Goal: Communication & Community: Answer question/provide support

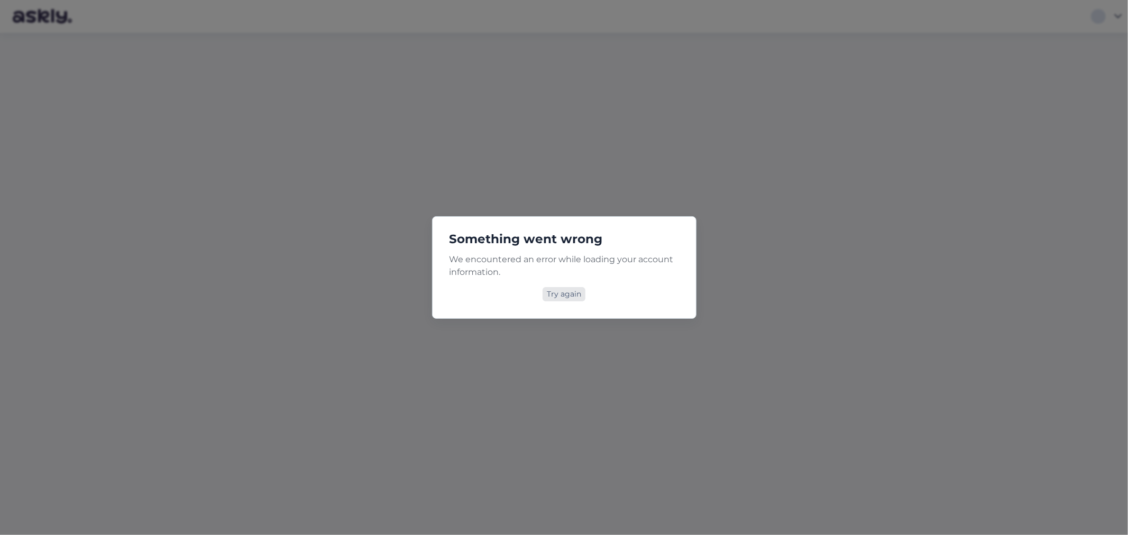
click at [564, 294] on div "Try again" at bounding box center [564, 294] width 43 height 14
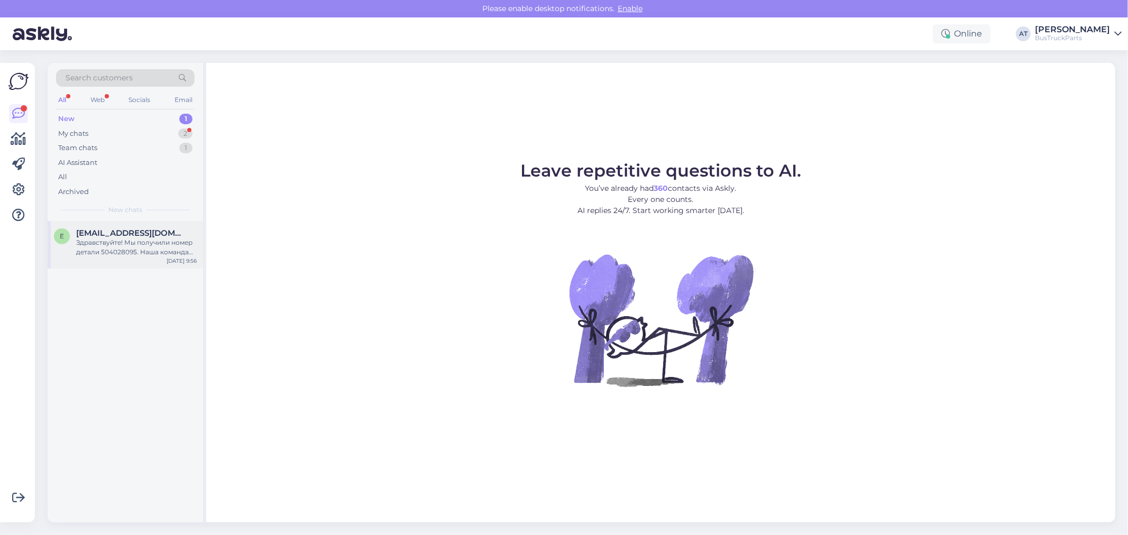
click at [144, 250] on div "Здравствуйте! Мы получили номер детали 504028095. Наша команда проверит наличие…" at bounding box center [136, 247] width 121 height 19
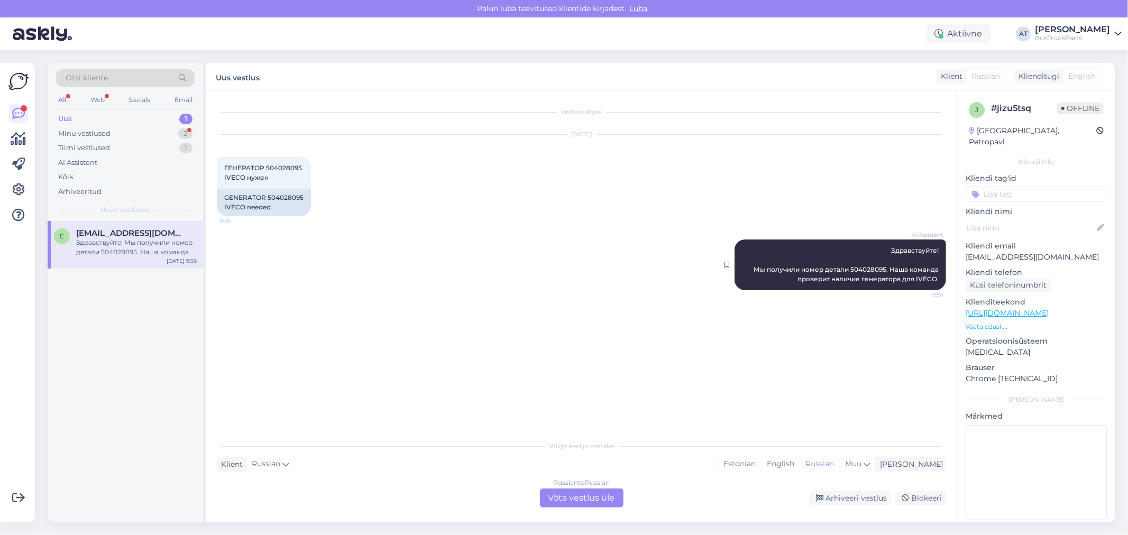
click at [876, 267] on span "Здравствуйте! Мы получили номер детали 504028095. Наша команда проверит наличие…" at bounding box center [847, 265] width 187 height 37
copy span "504028095"
click at [617, 315] on div "Vestlus algas [DATE] ГЕНЕРАТОР 504028095 IVECO нужен 9:56 GENERATOR 504028095 I…" at bounding box center [586, 263] width 739 height 325
click at [585, 495] on div "Russian to Russian Võta vestlus üle" at bounding box center [582, 498] width 84 height 19
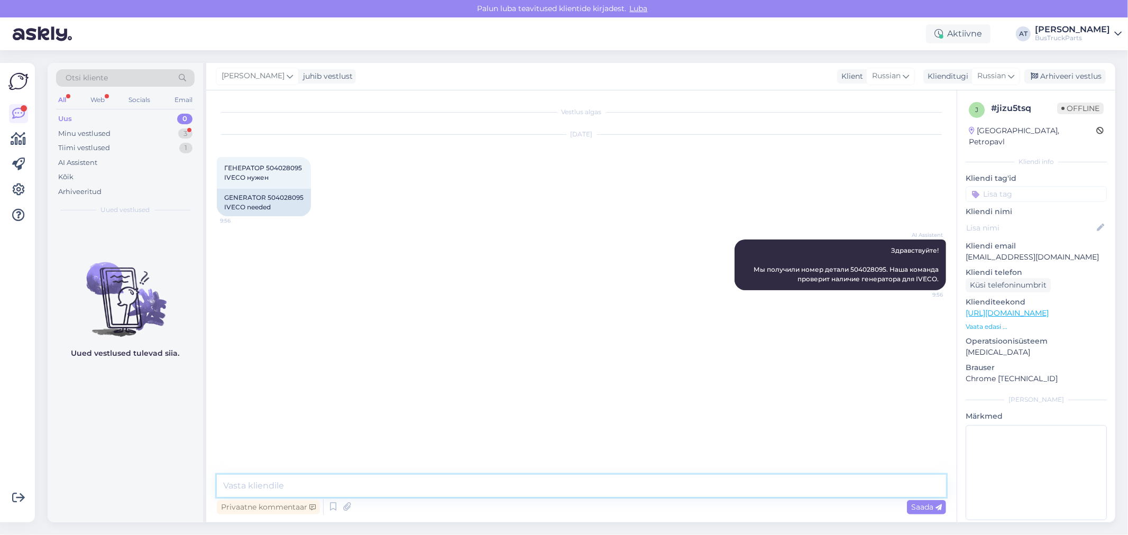
click at [582, 491] on textarea at bounding box center [582, 486] width 730 height 22
click at [597, 485] on textarea at bounding box center [582, 486] width 730 height 22
paste textarea "[URL][DOMAIN_NAME]"
click at [316, 487] on textarea "Да, есть такой. Ознакомьтесь с фотографиями по ссылке: [URL][DOMAIN_NAME]" at bounding box center [582, 486] width 730 height 22
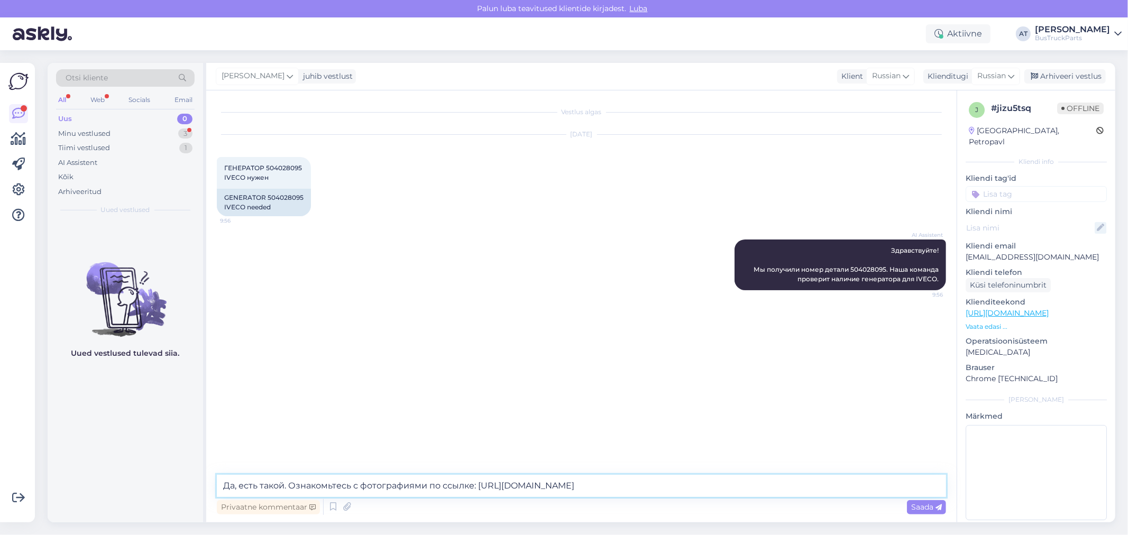
type textarea "Да, есть такой. Ознакомьтесь с фотографиями по ссылке: [URL][DOMAIN_NAME]"
click at [917, 508] on span "Saada" at bounding box center [926, 508] width 31 height 10
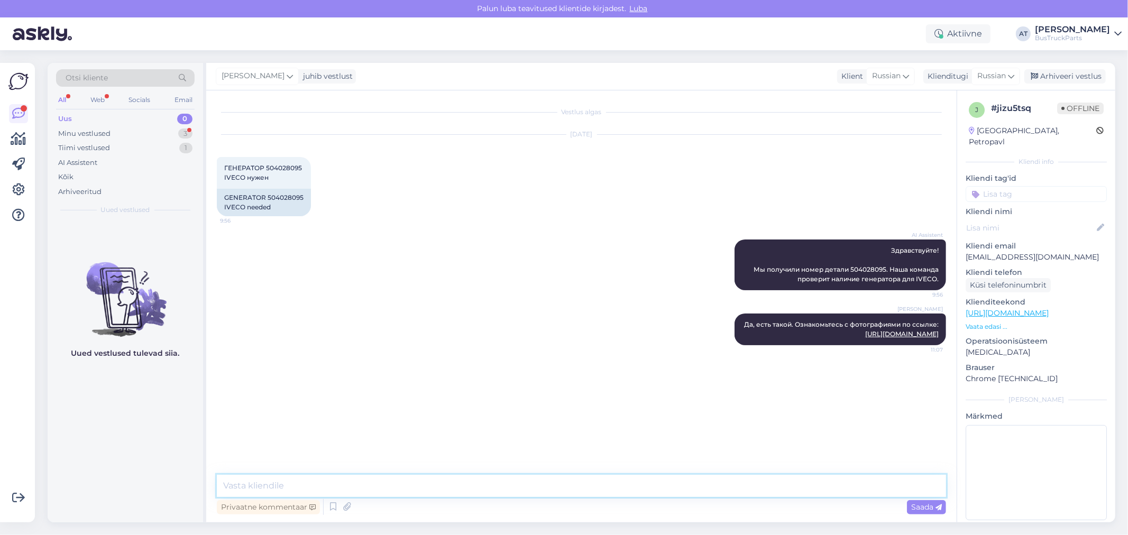
click at [897, 493] on textarea at bounding box center [582, 486] width 730 height 22
click at [523, 485] on textarea "Пришлите пожалуйста подный адрес доставки на латинском языке а также" at bounding box center [582, 486] width 730 height 22
click at [567, 480] on textarea "Пришлите пожалуйста подный адрес доставки на латинском языке, а также" at bounding box center [582, 486] width 730 height 22
type textarea "Пришлите пожалуйста подный адрес доставки на латинском языке, а также необходим…"
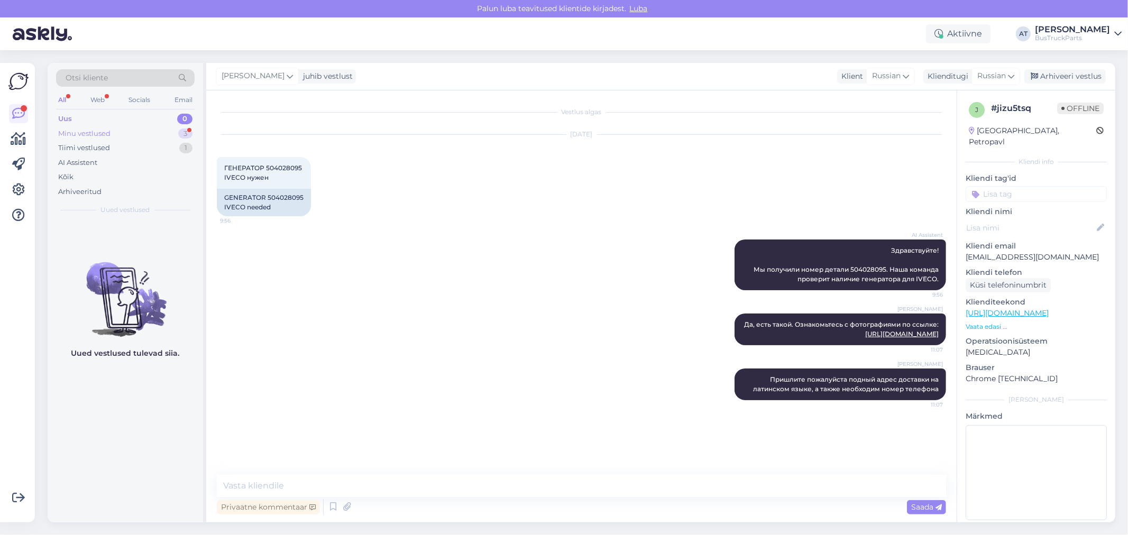
click at [117, 136] on div "Minu vestlused 3" at bounding box center [125, 133] width 139 height 15
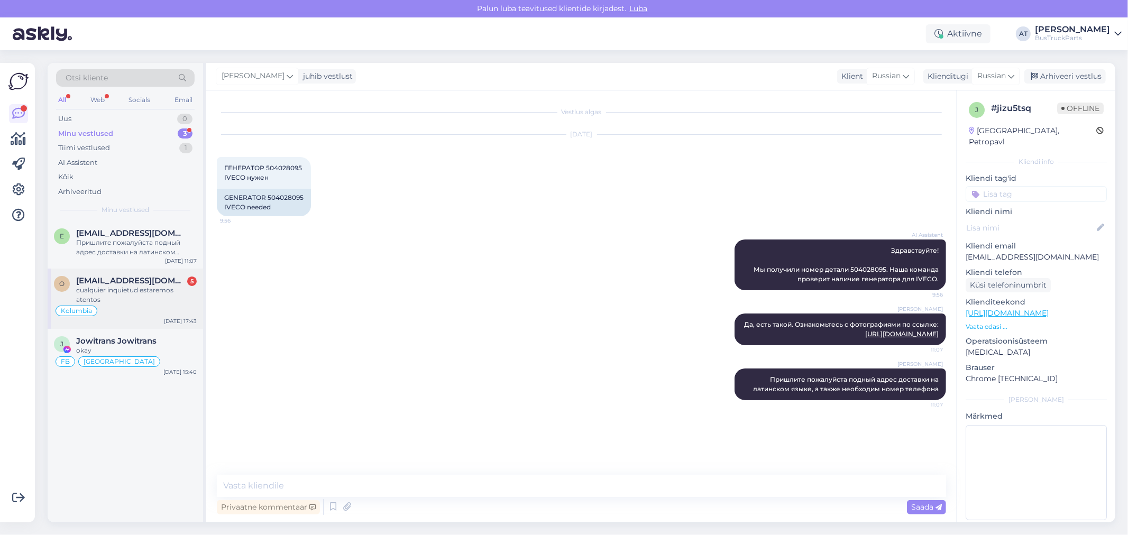
drag, startPoint x: 133, startPoint y: 283, endPoint x: 168, endPoint y: 280, distance: 35.0
click at [135, 284] on span "[EMAIL_ADDRESS][DOMAIN_NAME]" at bounding box center [131, 281] width 110 height 10
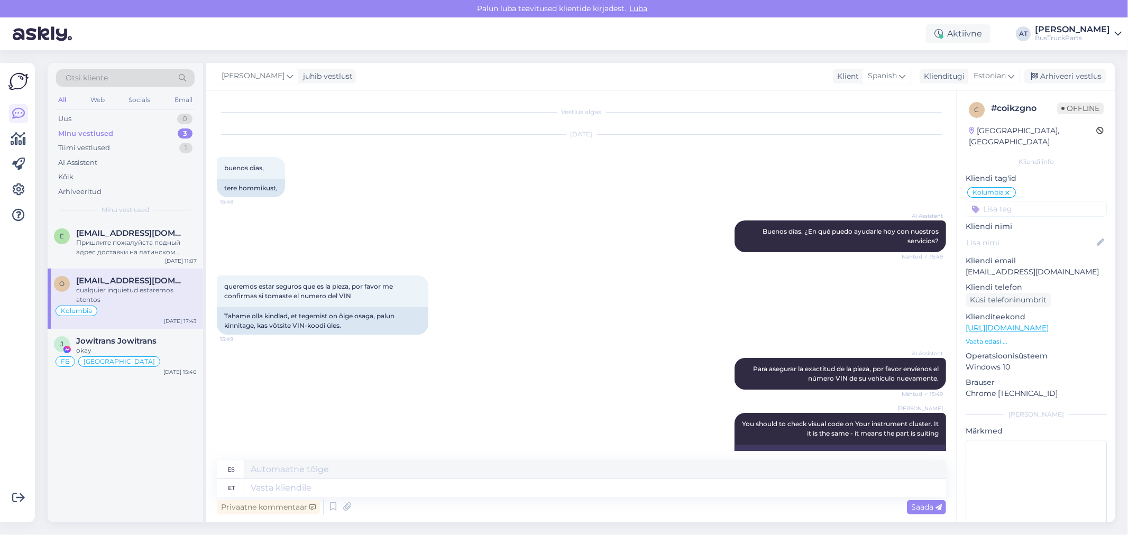
scroll to position [3510, 0]
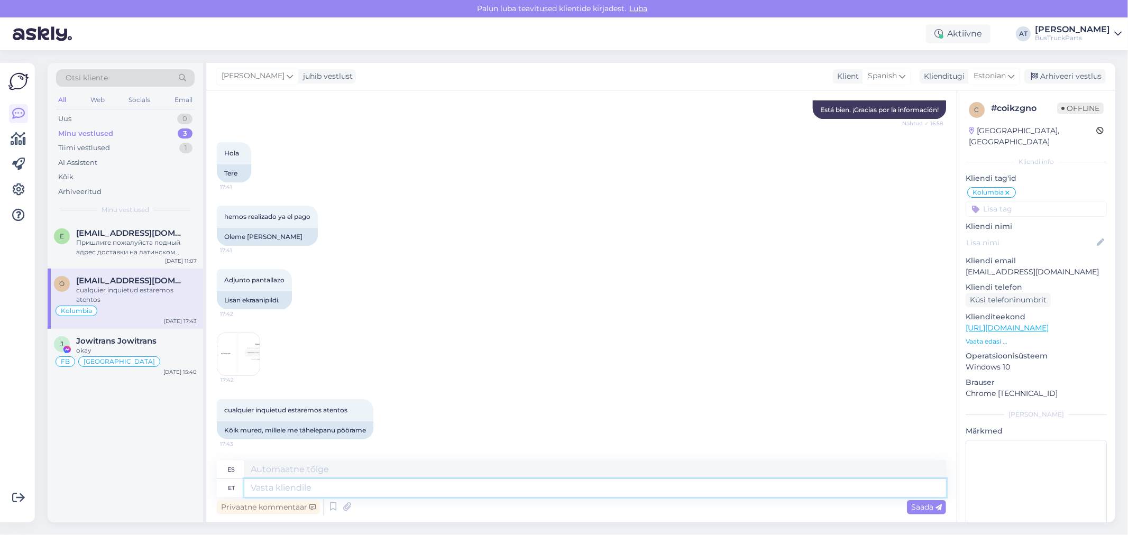
click at [445, 492] on textarea at bounding box center [595, 488] width 702 height 18
click at [248, 303] on div "Lisan ekraanipildi." at bounding box center [254, 300] width 75 height 18
click at [242, 366] on img at bounding box center [238, 354] width 42 height 42
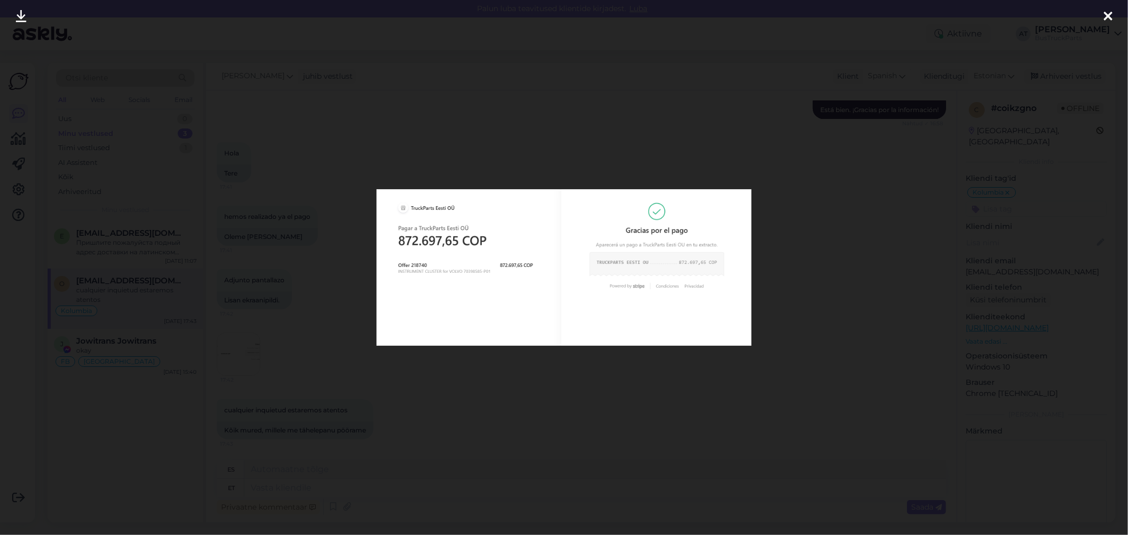
click at [472, 362] on div at bounding box center [564, 267] width 1128 height 535
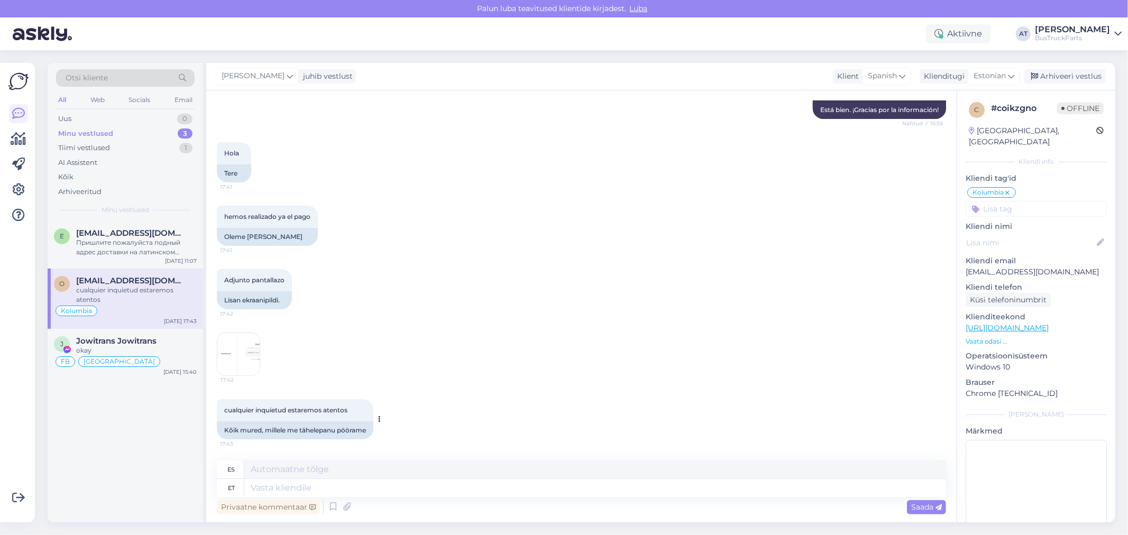
click at [325, 432] on div "Kõik mured, millele me tähelepanu pöörame" at bounding box center [295, 431] width 157 height 18
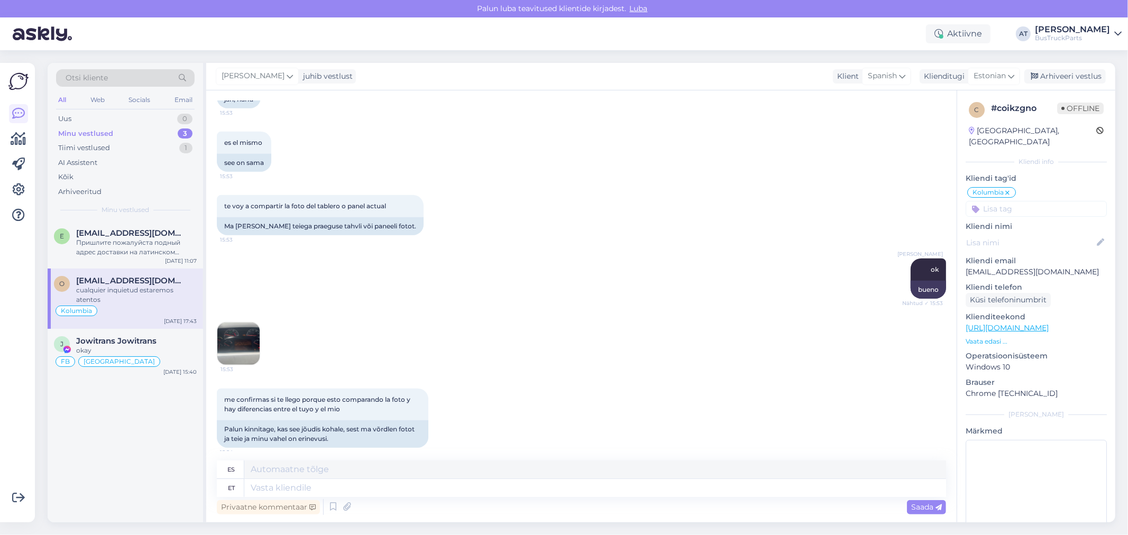
scroll to position [336, 0]
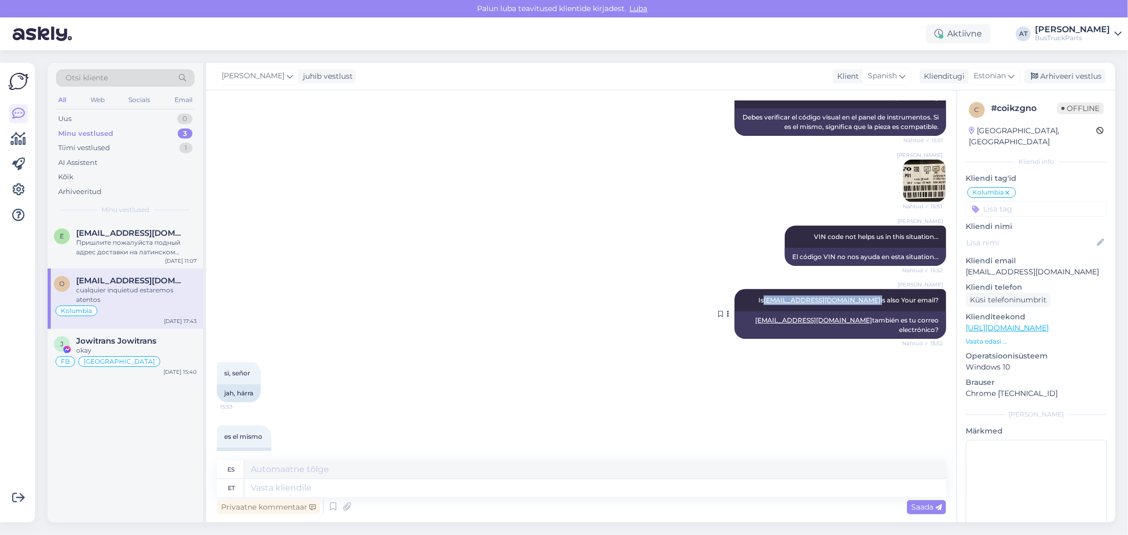
drag, startPoint x: 871, startPoint y: 298, endPoint x: 789, endPoint y: 303, distance: 82.2
click at [789, 303] on span "Is [EMAIL_ADDRESS][DOMAIN_NAME] is also Your email?" at bounding box center [849, 300] width 180 height 8
copy span "[EMAIL_ADDRESS][DOMAIN_NAME]"
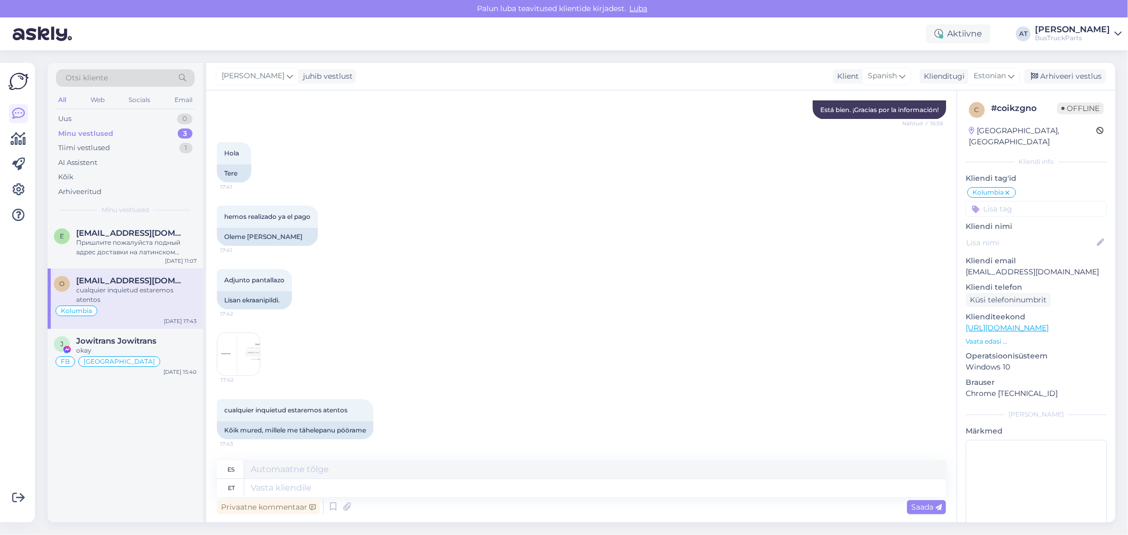
scroll to position [3510, 0]
drag, startPoint x: 371, startPoint y: 487, endPoint x: 369, endPoint y: 496, distance: 8.6
click at [371, 487] on textarea at bounding box center [595, 488] width 702 height 18
type textarea "Hello. Y"
type textarea "Hola."
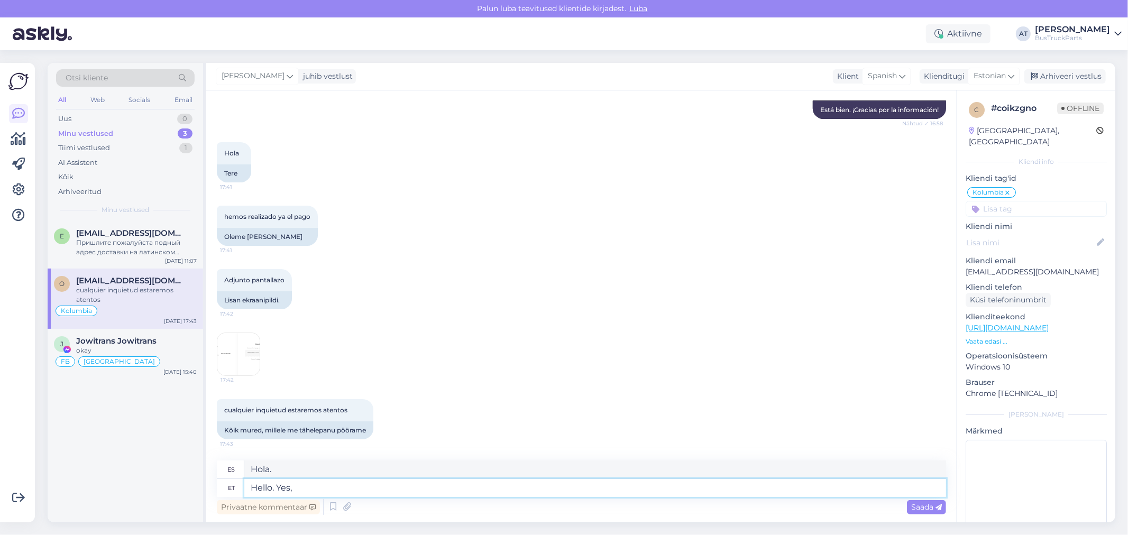
type textarea "Hello. Yes, w"
type textarea "Hola. Sí,"
type textarea "Hello. Yes, we"
type textarea "Hola. Sí, nosotros."
type textarea "Hello. Yes, we get th"
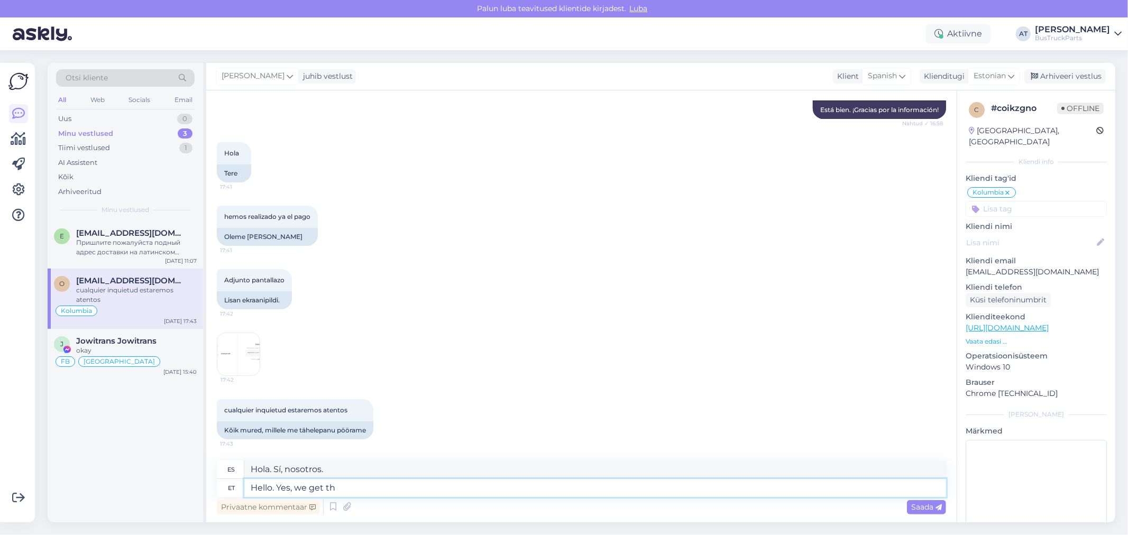
type textarea "Hola. Sí, lo conseguimos."
type textarea "Hello. Yes, we get the"
type textarea "Hola. Sí, lo entendemos."
type textarea "Hello. Yes, we get"
type textarea "Hola. Sí, lo conseguimos."
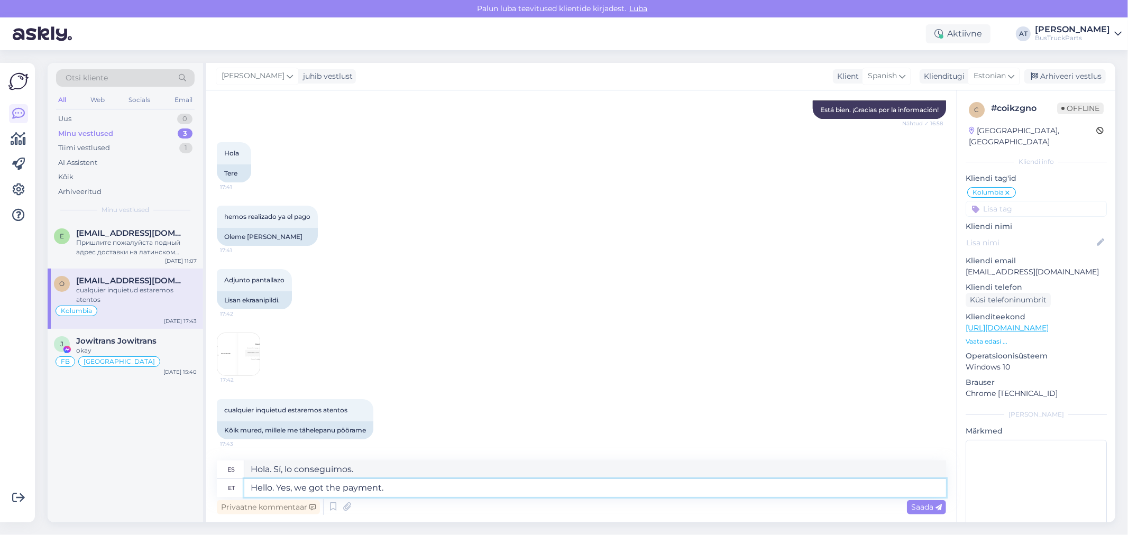
type textarea "Hello. Yes, we got the payment. I"
type textarea "Hola. Sí, recibimos el pago."
type textarea "Hello. Yes, we got the payment. I wil"
type textarea "Hola. Sí, recibimos el pago. Yo..."
type textarea "Hello. Yes, we got the payment. I will sen"
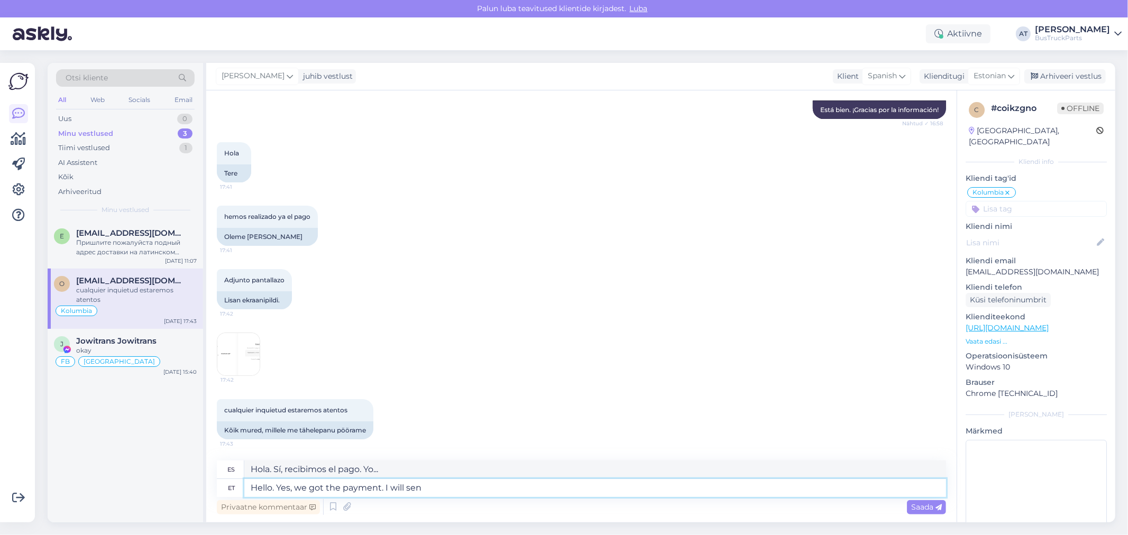
type textarea "Hola. Sí, recibimos el pago. Lo haré."
type textarea "Hello. Yes, we got the payment. I will send"
type textarea "Hola. Sí, recibimos el pago. Lo enviaré."
type textarea "Hello. Yes, we got the payment. I will send You"
type textarea "Hola. Sí, recibimos el pago. Te lo enviaré."
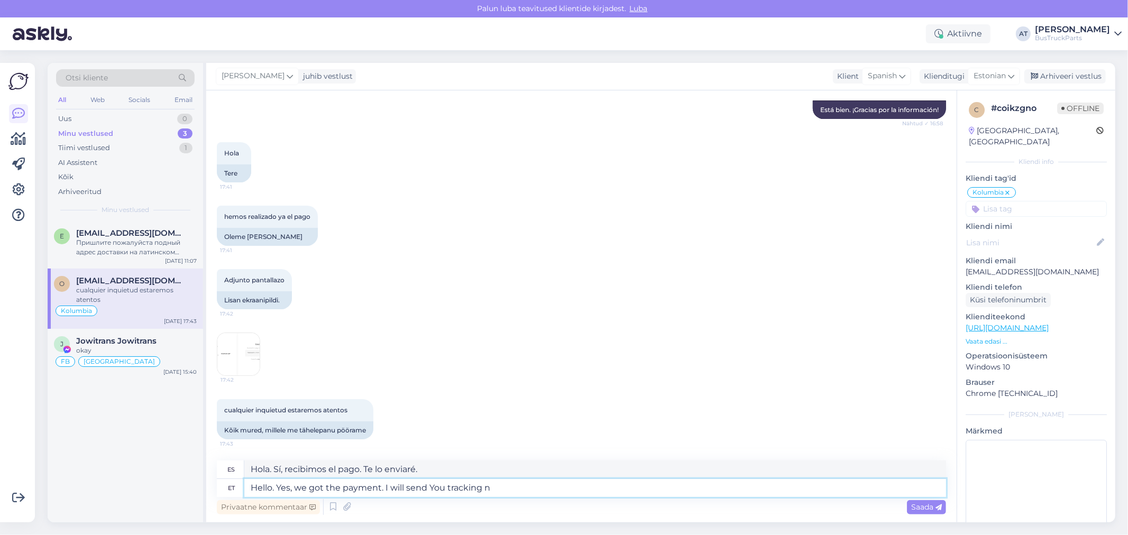
type textarea "Hello. Yes, we got the payment. I will send You tracking nu"
type textarea "Hola. Sí, recibimos el pago. Te enviaré el seguimiento."
type textarea "Hello. Yes, we got the payment. I will send You tracking number an"
type textarea "Hola. Sí, recibimos el pago. Te enviaré un número de seguimiento."
type textarea "Hello. Yes, we got the payment. I will send You tracking number anf si"
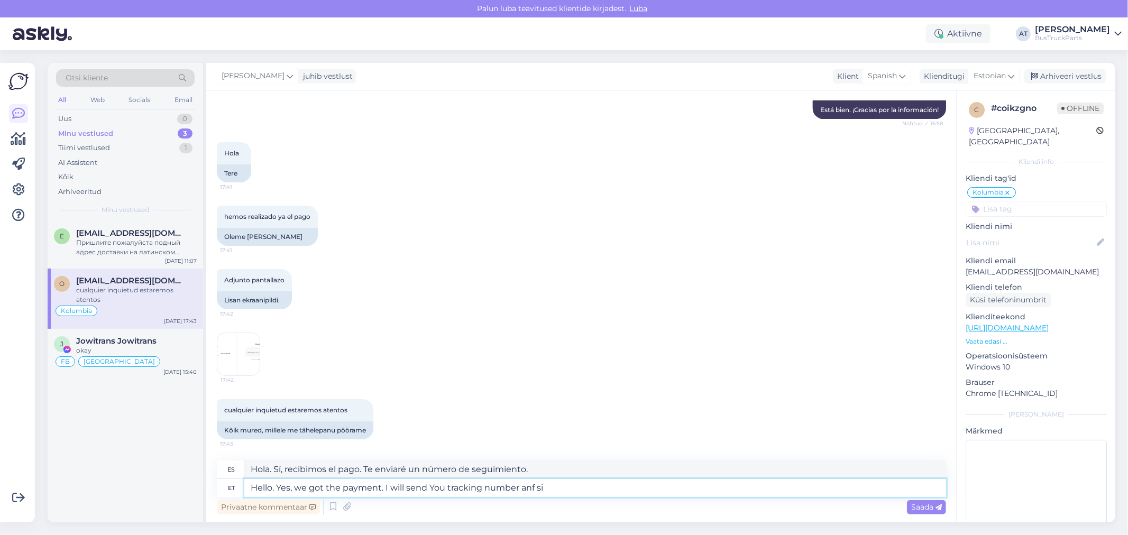
type textarea "Hola. Sí, recibimos el pago. Te enviaré el número de seguimiento y..."
type textarea "Hello. Yes, we got the payment. I will send You tracking number and"
type textarea "Hola. Sí, recibimos el pago. Te enviaré un número de seguimiento."
type textarea "Hello. Yes, we got the payment. I will send You tracking number and final in"
type textarea "Hola. Sí, recibimos el pago. Te enviaré el número de seguimiento y el pago fina…"
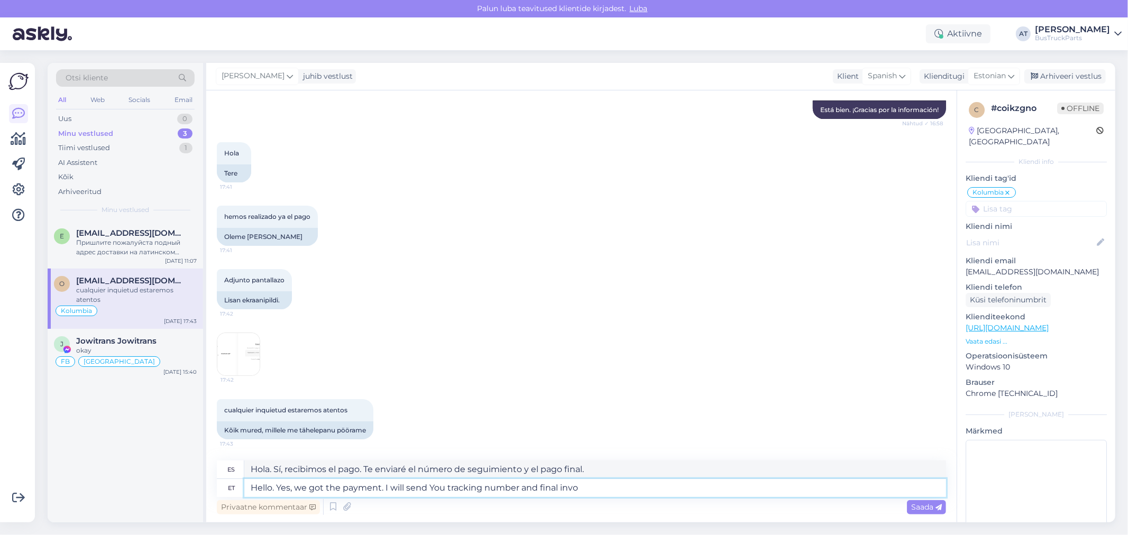
type textarea "Hello. Yes, we got the payment. I will send You tracking number and final invoi"
type textarea "Hola. Sí, recibimos el pago. Te enviaré el número de seguimiento y la factura f…"
type textarea "Hello. Yes, we got the payment. I will send You tracking number and final invoi…"
type textarea "Hola. Sí, recibimos el pago. Pronto te enviaré el número de seguimiento y la fa…"
type textarea "Hello. Yes, we got the payment. I will send You tracking number and final invoi…"
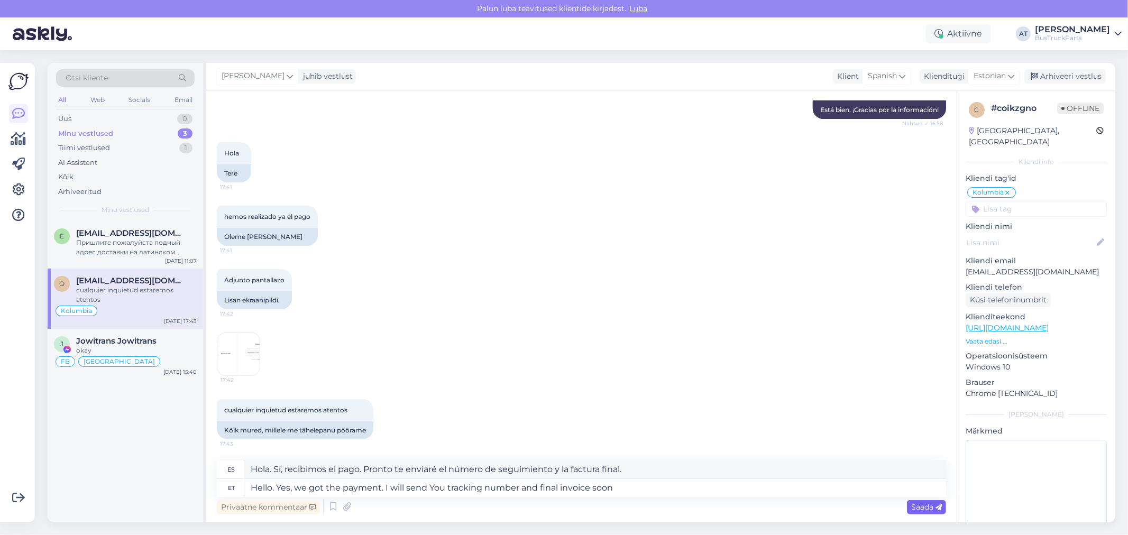
click at [918, 510] on span "Saada" at bounding box center [926, 508] width 31 height 10
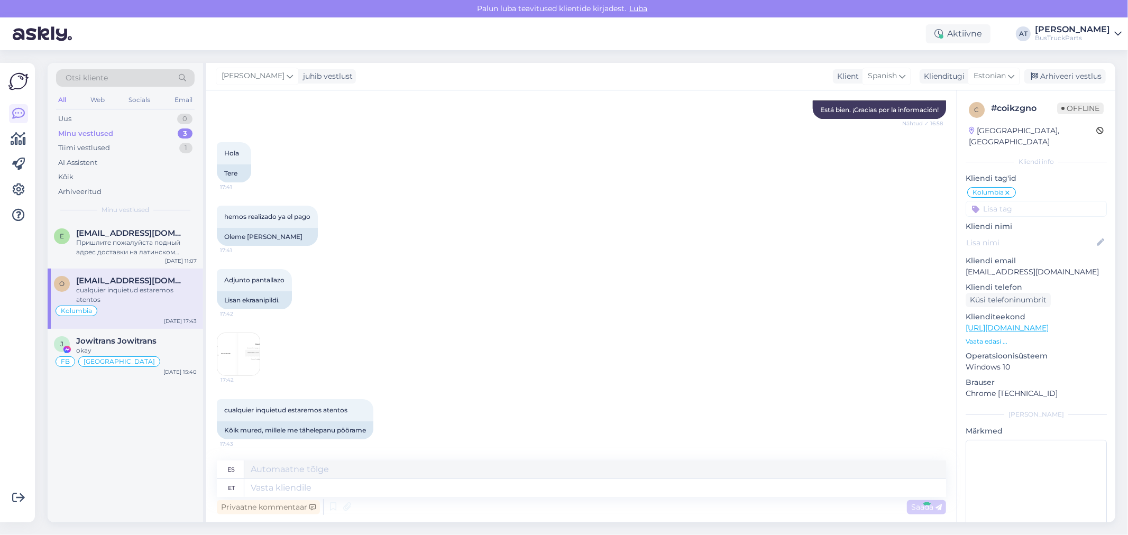
scroll to position [3615, 0]
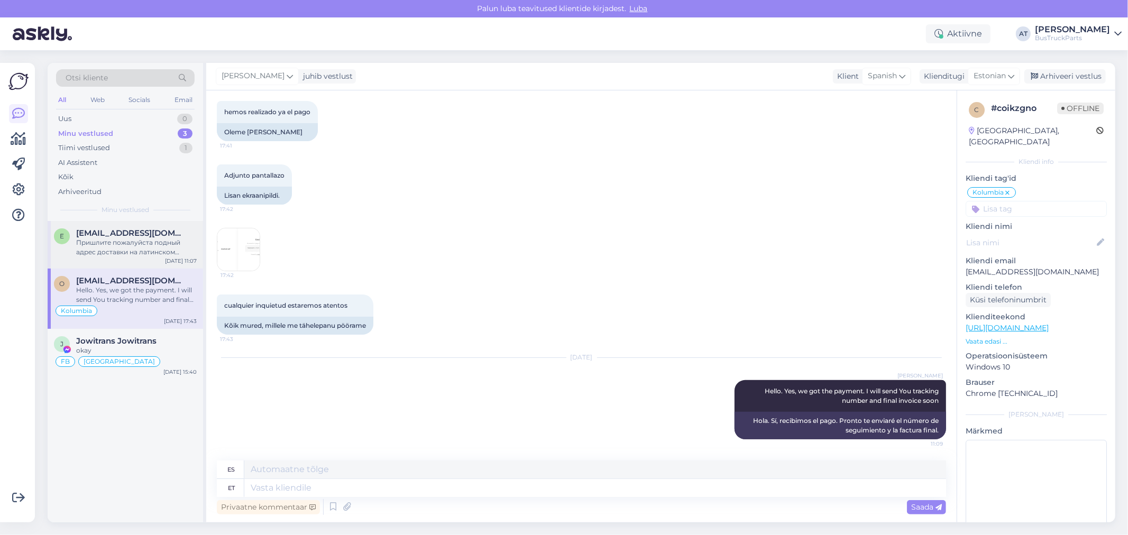
click at [127, 252] on div "Пришлите пожалуйста подный адрес доставки на латинском языке, а также необходим…" at bounding box center [136, 247] width 121 height 19
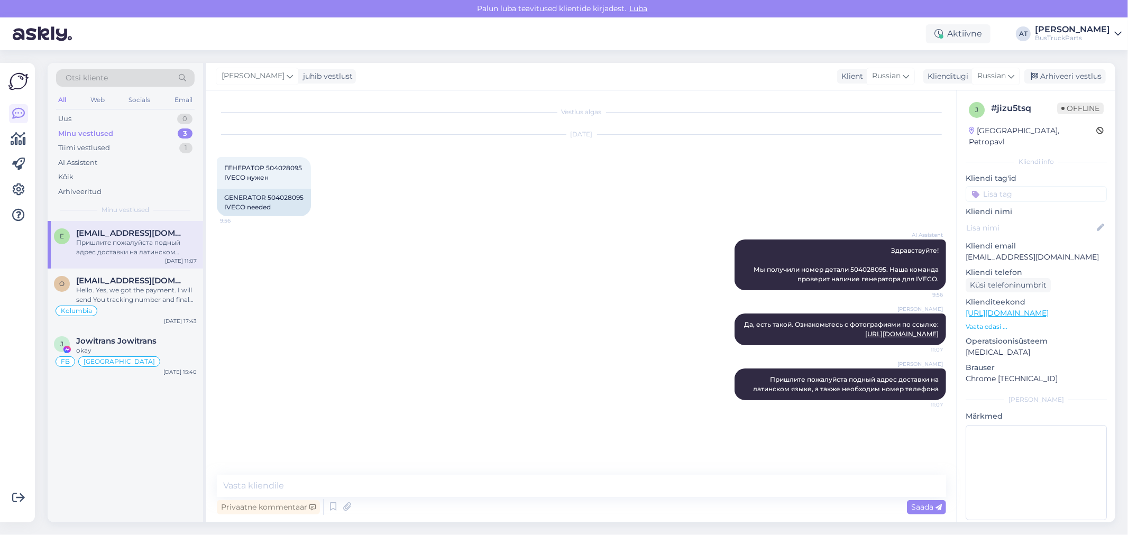
scroll to position [0, 0]
click at [135, 298] on div "Hello. Yes, we got the payment. I will send You tracking number and final invoi…" at bounding box center [136, 295] width 121 height 19
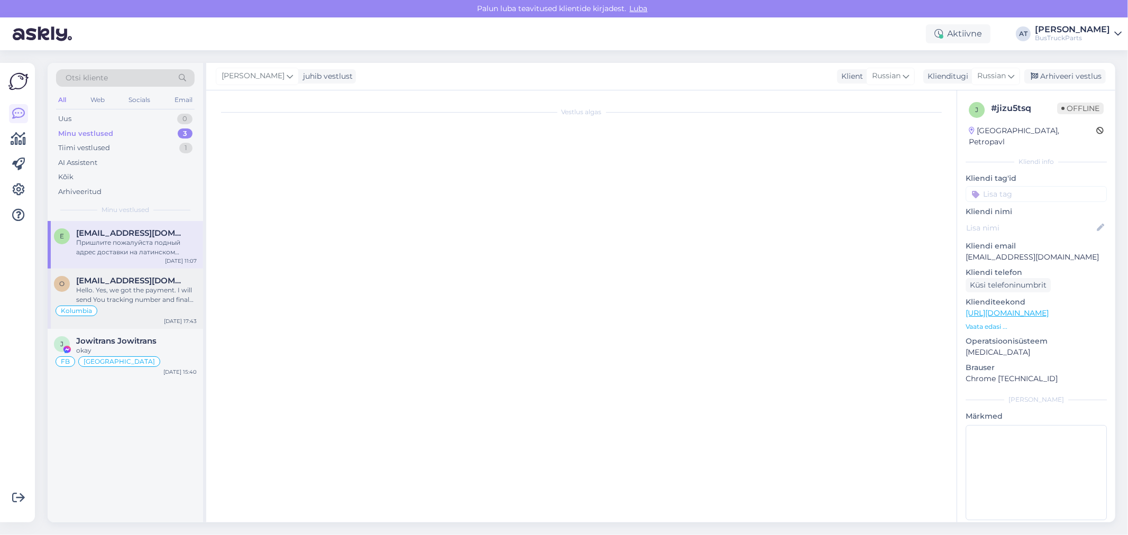
scroll to position [3615, 0]
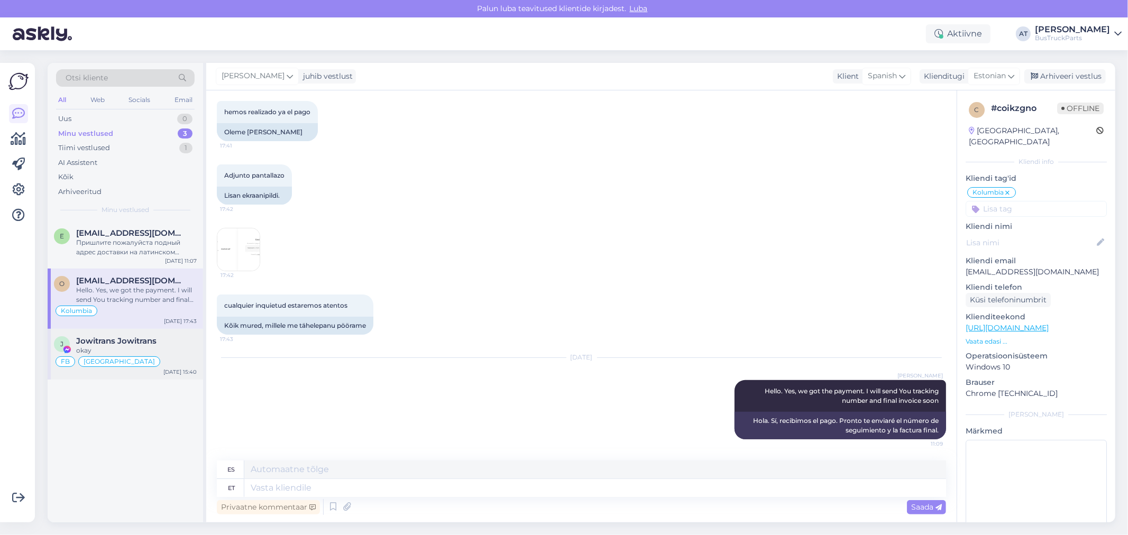
click at [136, 344] on span "Jowitrans Jowitrans" at bounding box center [116, 341] width 80 height 10
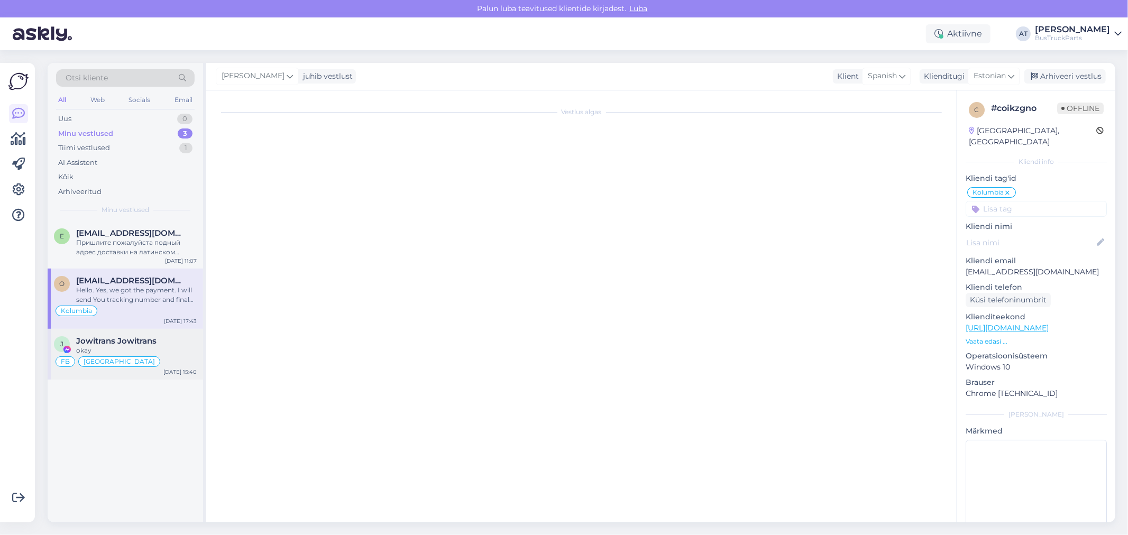
scroll to position [870, 0]
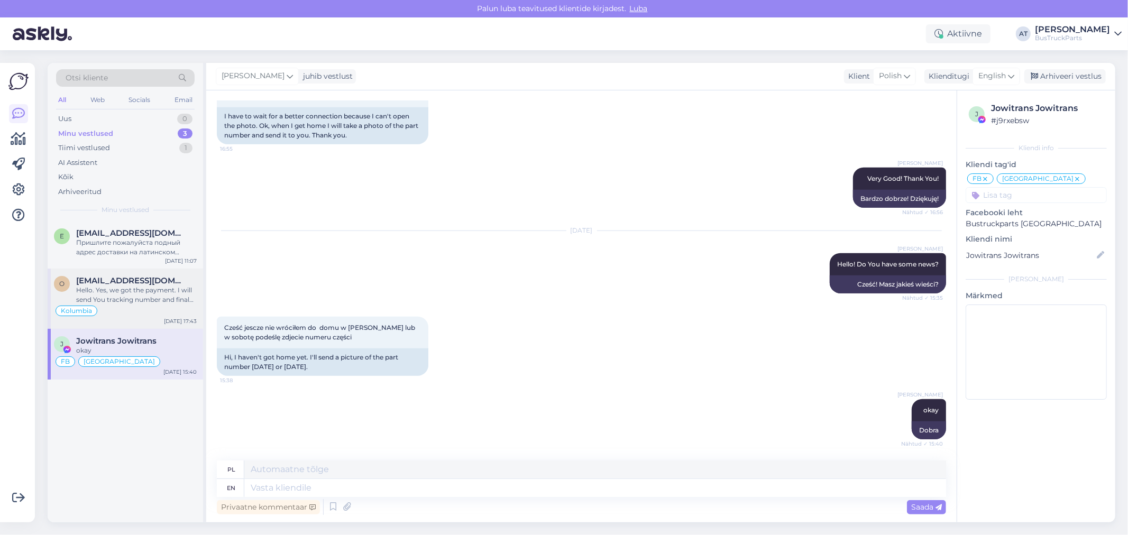
click at [140, 308] on div "Kolumbia" at bounding box center [125, 311] width 143 height 13
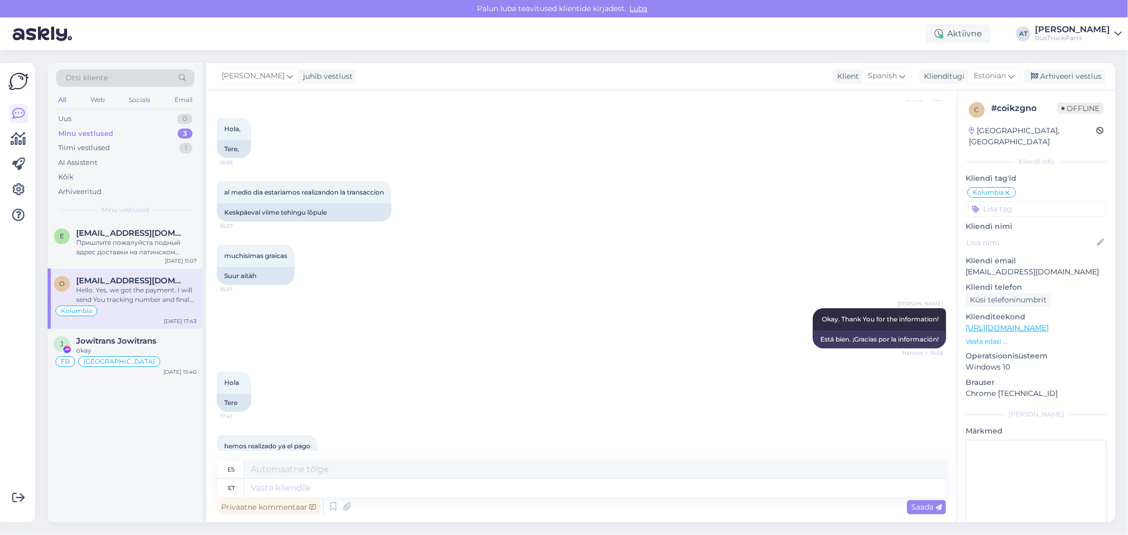
scroll to position [3086, 0]
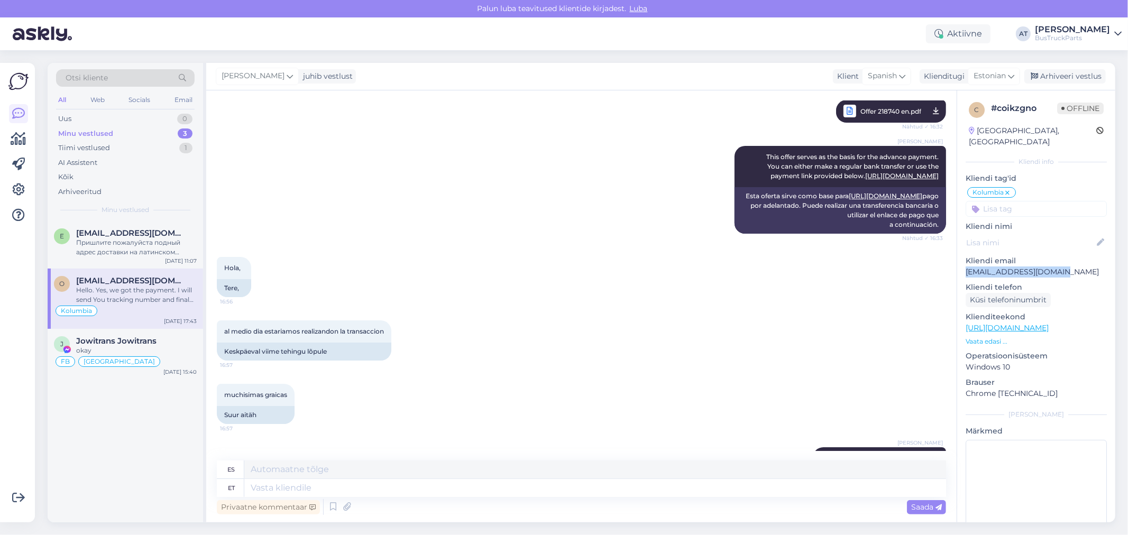
drag, startPoint x: 1061, startPoint y: 259, endPoint x: 965, endPoint y: 259, distance: 96.3
click at [965, 259] on div "c # coikzgno Offline [GEOGRAPHIC_DATA], [GEOGRAPHIC_DATA] Kliendi info Kliendi …" at bounding box center [1037, 320] width 158 height 461
copy p "[EMAIL_ADDRESS][DOMAIN_NAME]"
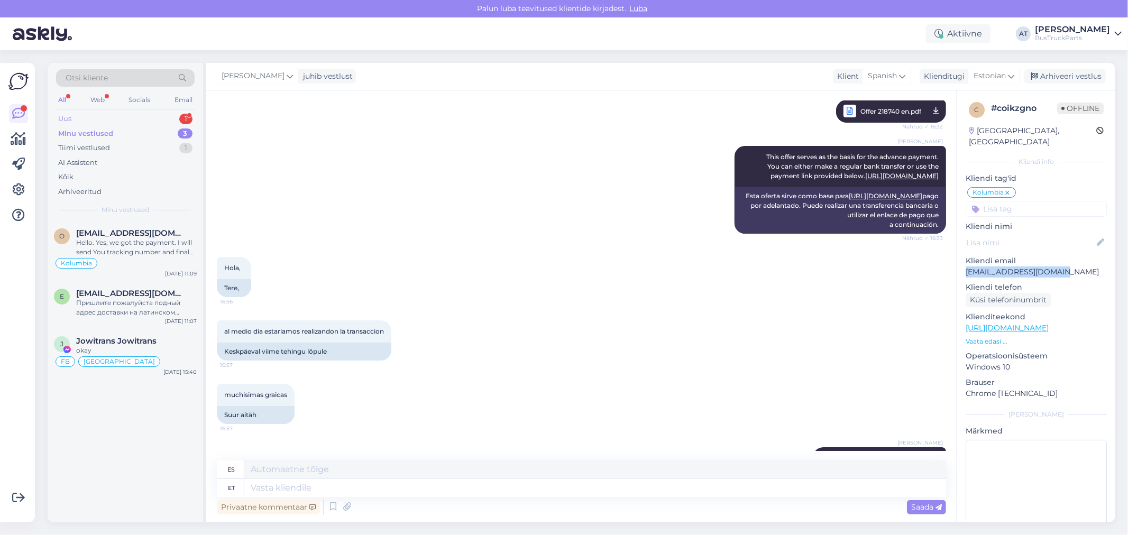
click at [90, 118] on div "Uus 1" at bounding box center [125, 119] width 139 height 15
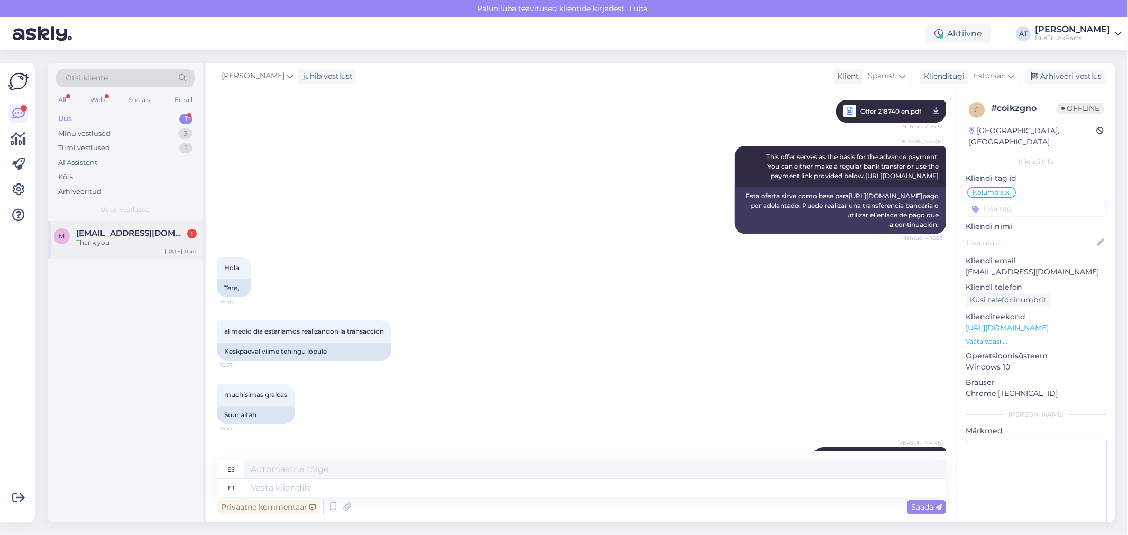
click at [97, 245] on div "Thank you" at bounding box center [136, 243] width 121 height 10
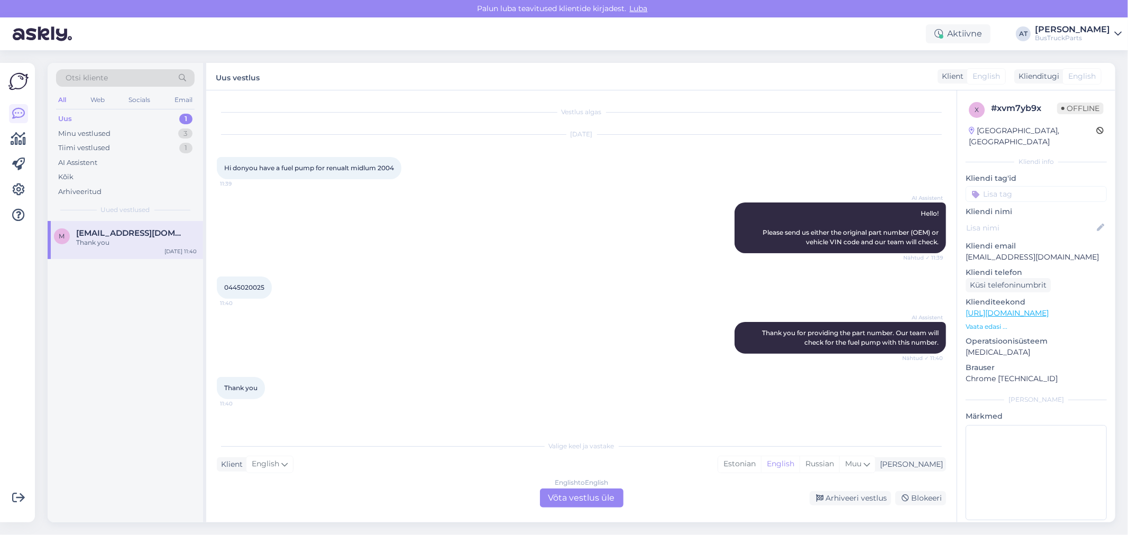
scroll to position [0, 0]
click at [302, 172] on div "Hi donyou have a fuel pump for renualt midlum 2004 11:39" at bounding box center [309, 168] width 185 height 22
click at [239, 288] on span "0445020025" at bounding box center [244, 288] width 40 height 8
copy div "0445020025 11:40"
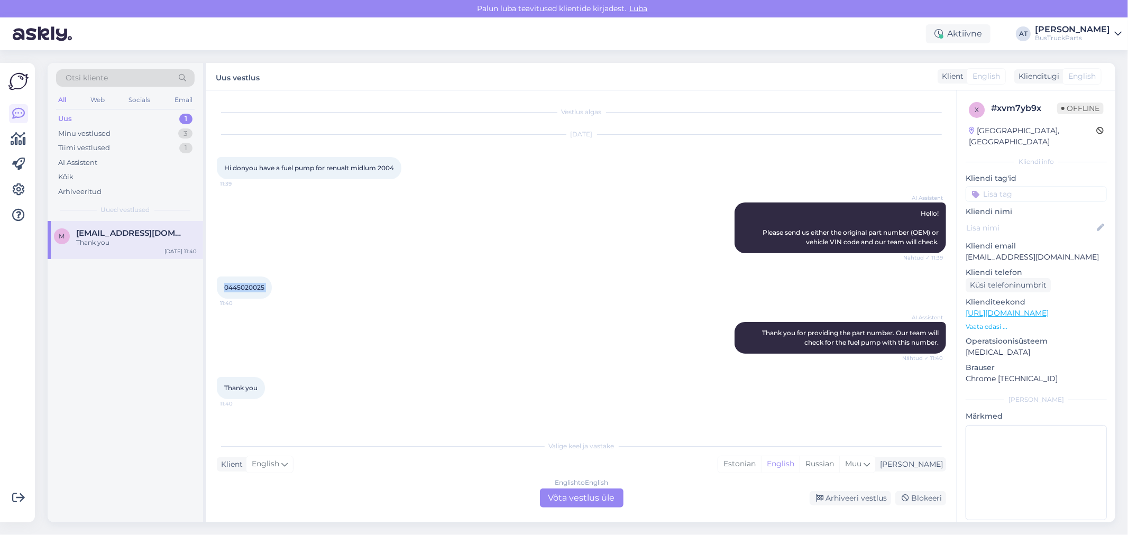
click at [547, 499] on div "English to English Võta vestlus üle" at bounding box center [582, 498] width 84 height 19
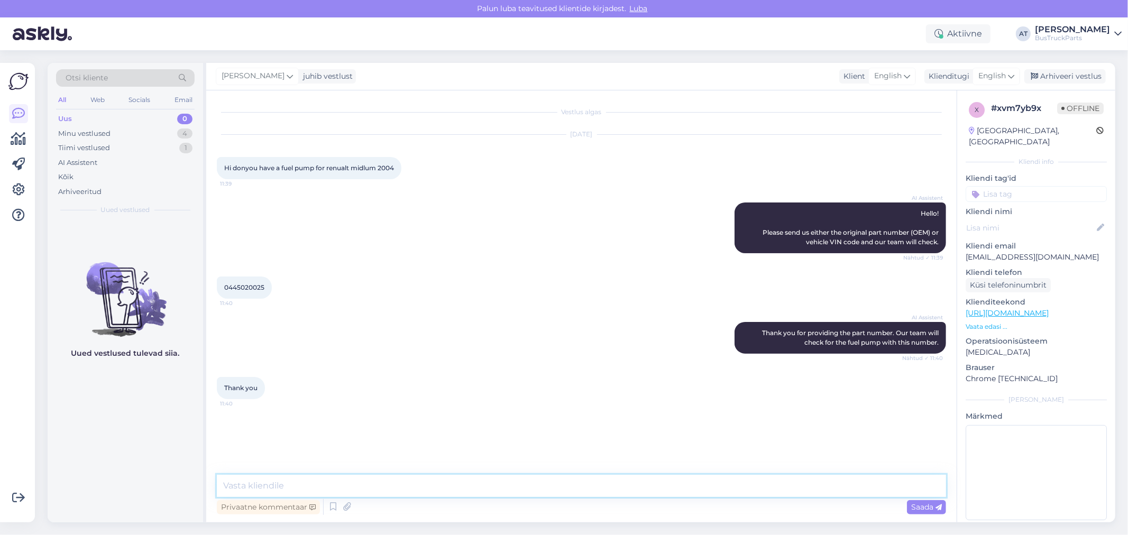
click at [457, 484] on textarea at bounding box center [582, 486] width 730 height 22
type textarea "Hello! We don´t have such pump. Sorry!"
